Goal: Entertainment & Leisure: Consume media (video, audio)

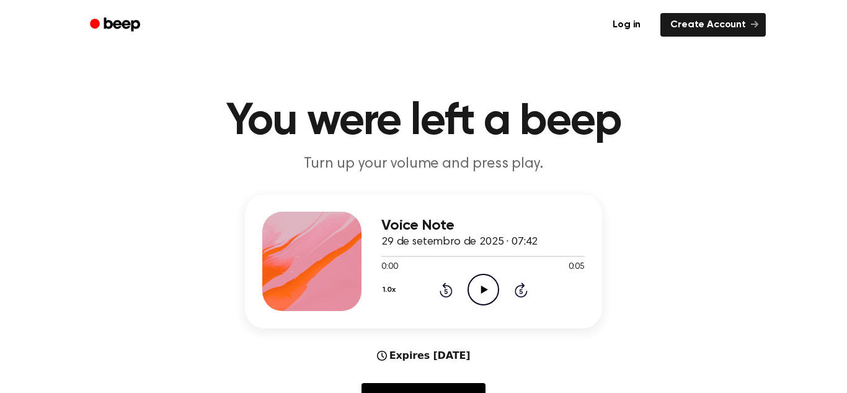
click at [484, 296] on icon "Play Audio" at bounding box center [484, 289] width 32 height 32
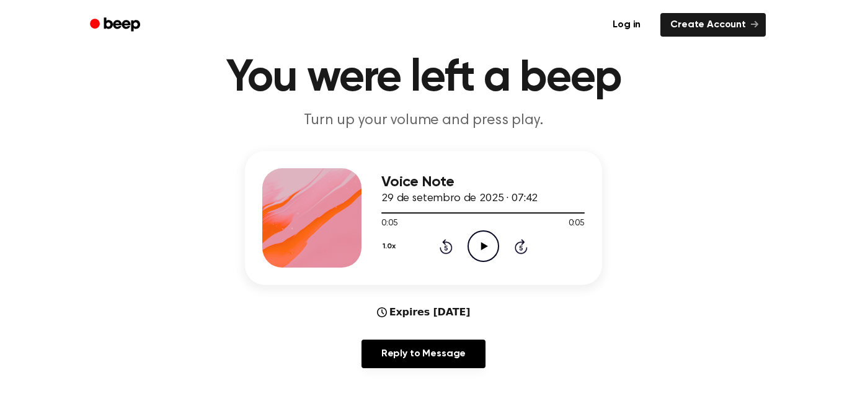
scroll to position [40, 0]
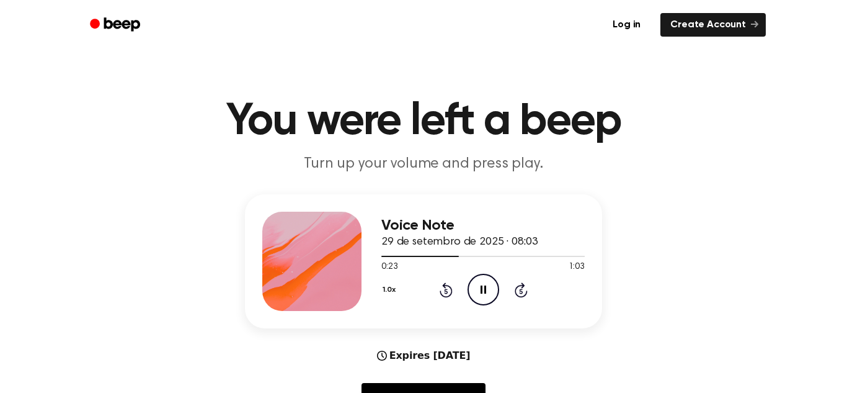
click at [481, 283] on icon "Pause Audio" at bounding box center [484, 289] width 32 height 32
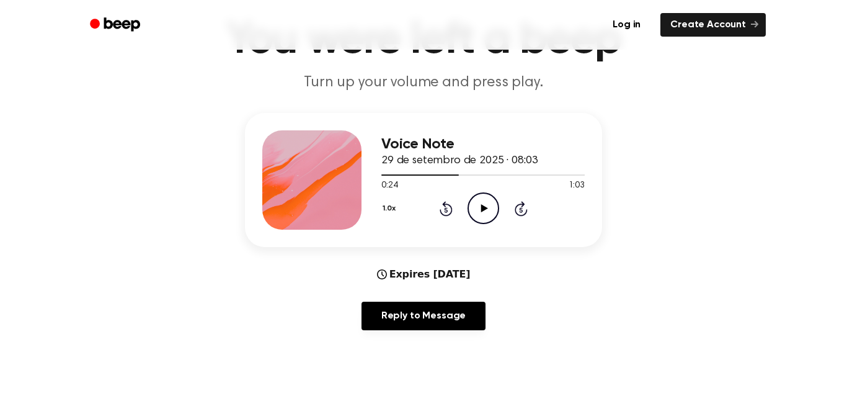
scroll to position [81, 0]
click at [450, 174] on span at bounding box center [454, 176] width 10 height 10
click at [393, 177] on div at bounding box center [482, 175] width 203 height 10
click at [468, 208] on circle at bounding box center [483, 208] width 30 height 30
click at [487, 208] on icon "Pause Audio" at bounding box center [484, 209] width 32 height 32
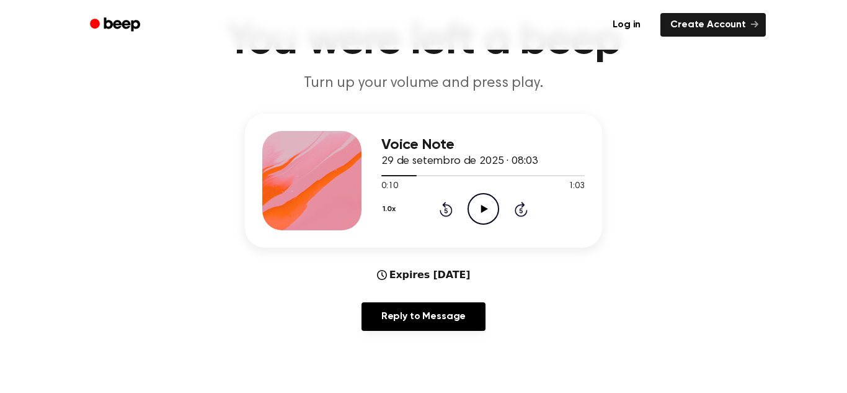
scroll to position [0, 0]
